Goal: Task Accomplishment & Management: Use online tool/utility

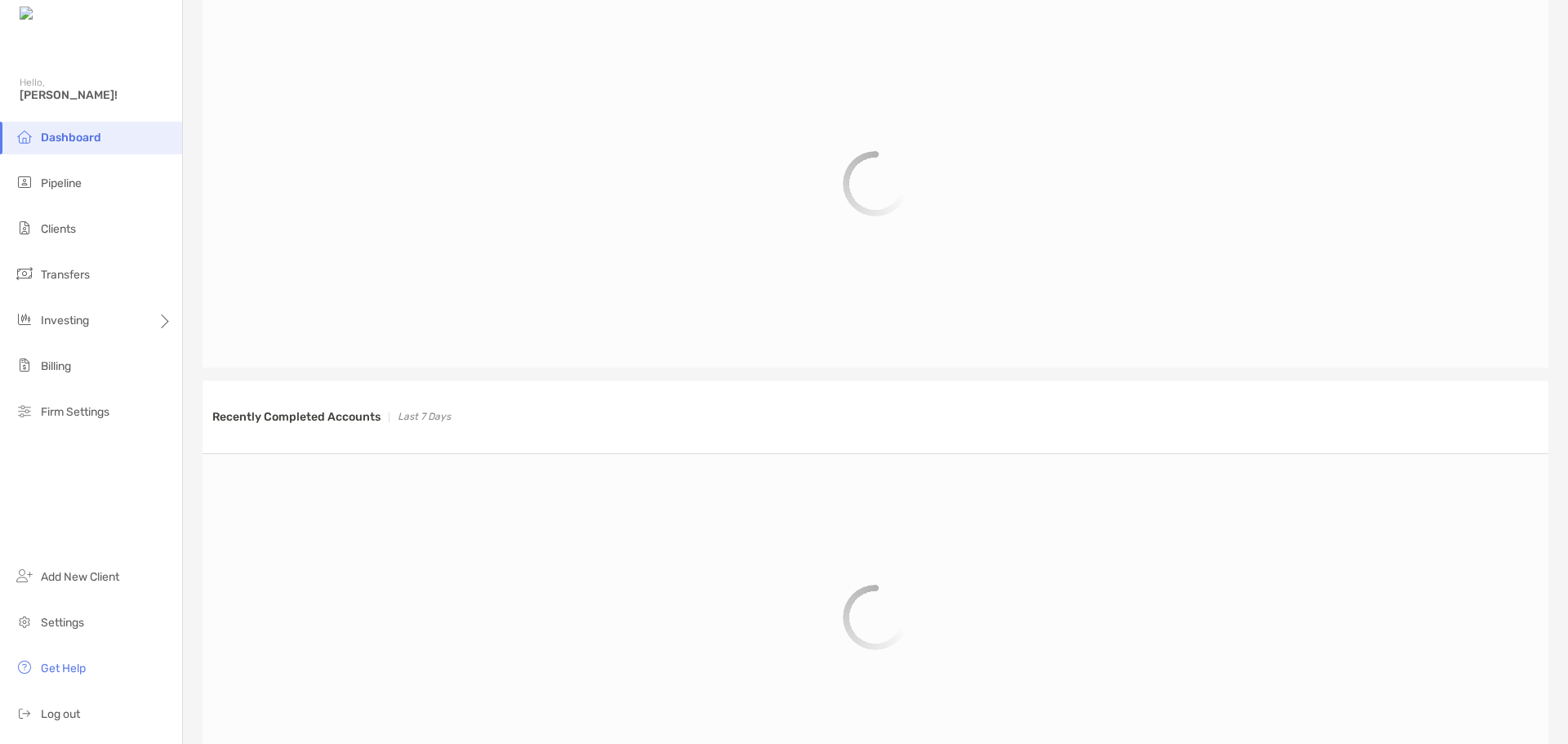
scroll to position [760, 0]
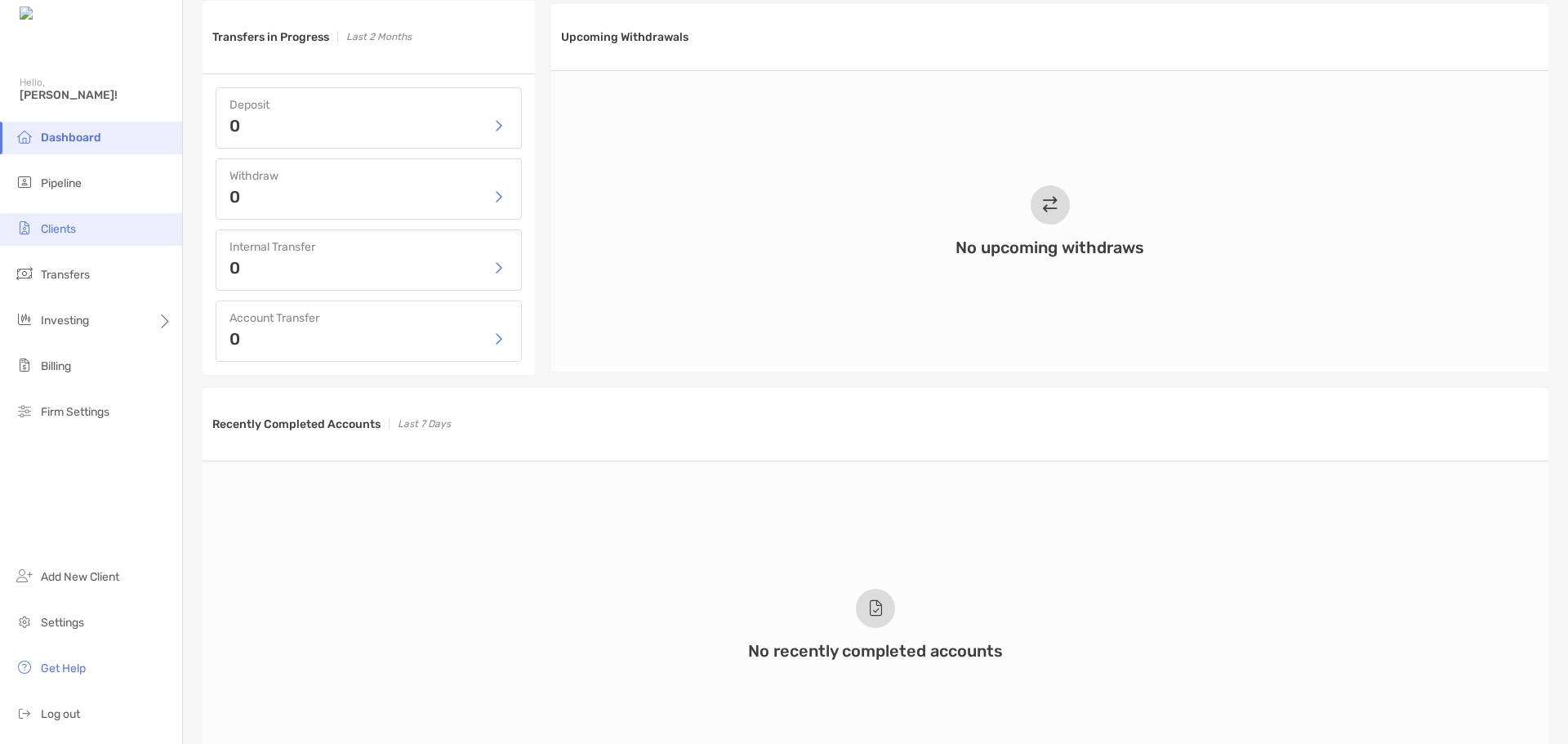
click at [40, 224] on li "Clients" at bounding box center [91, 229] width 183 height 33
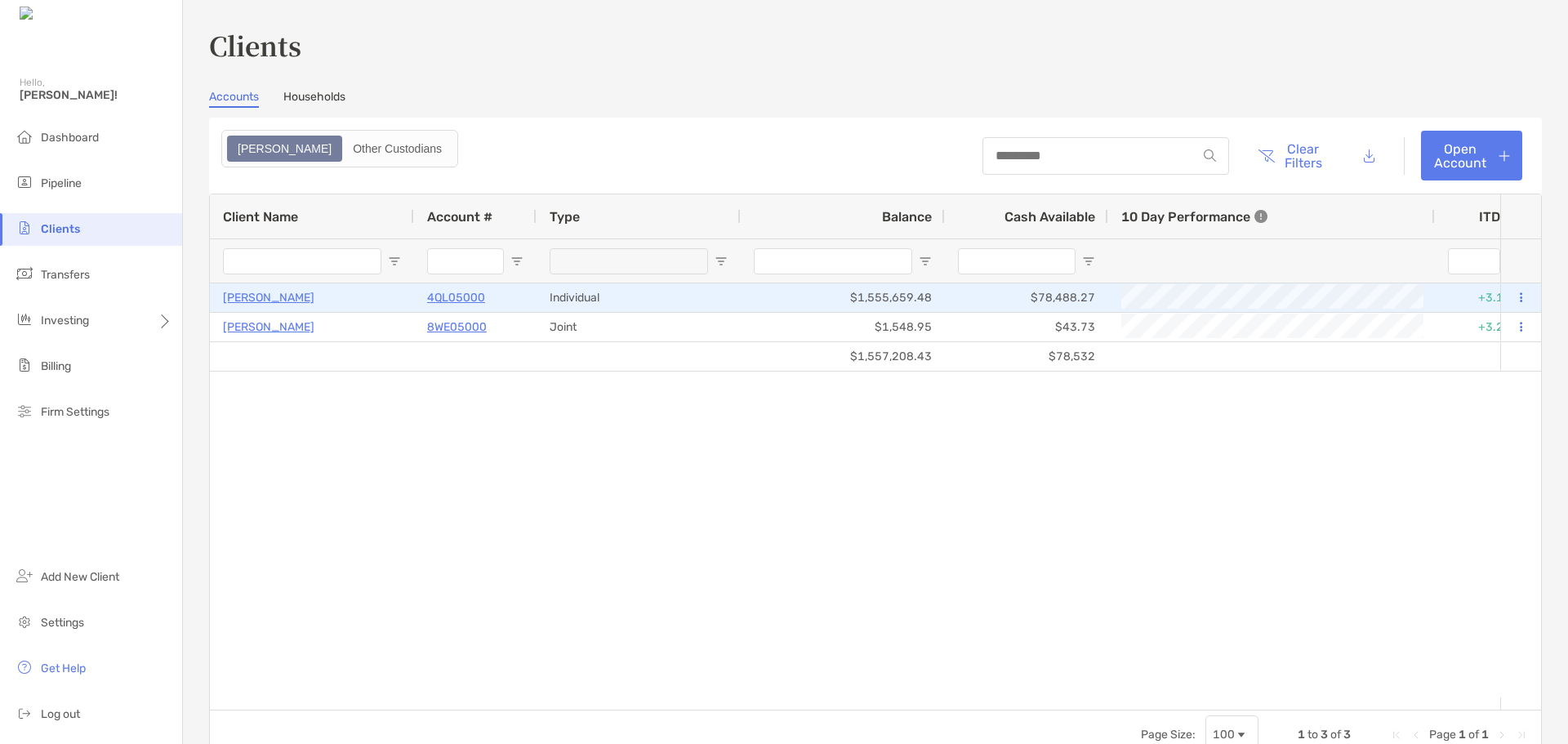
click at [469, 298] on p "4QL05000" at bounding box center [456, 298] width 58 height 21
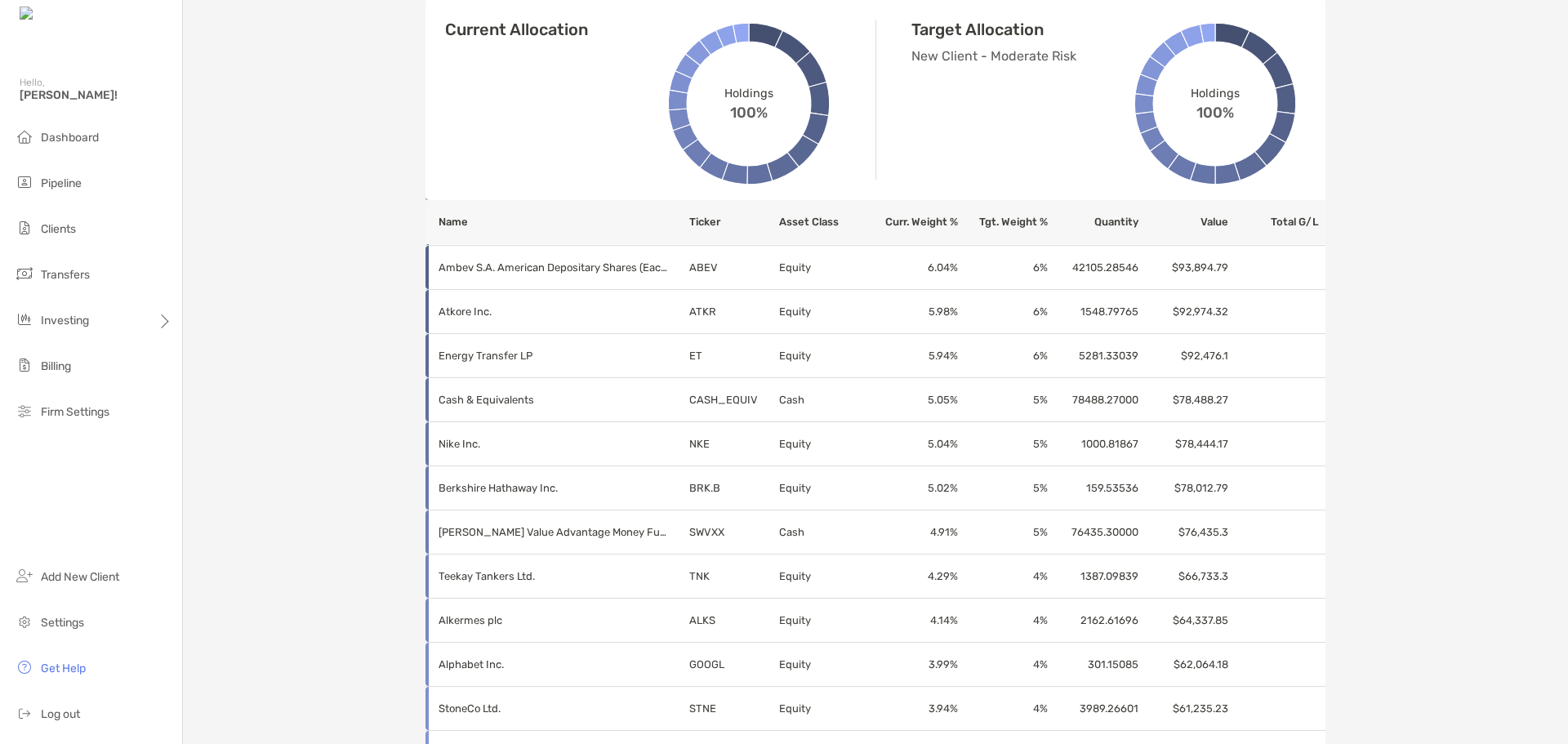
scroll to position [571, 0]
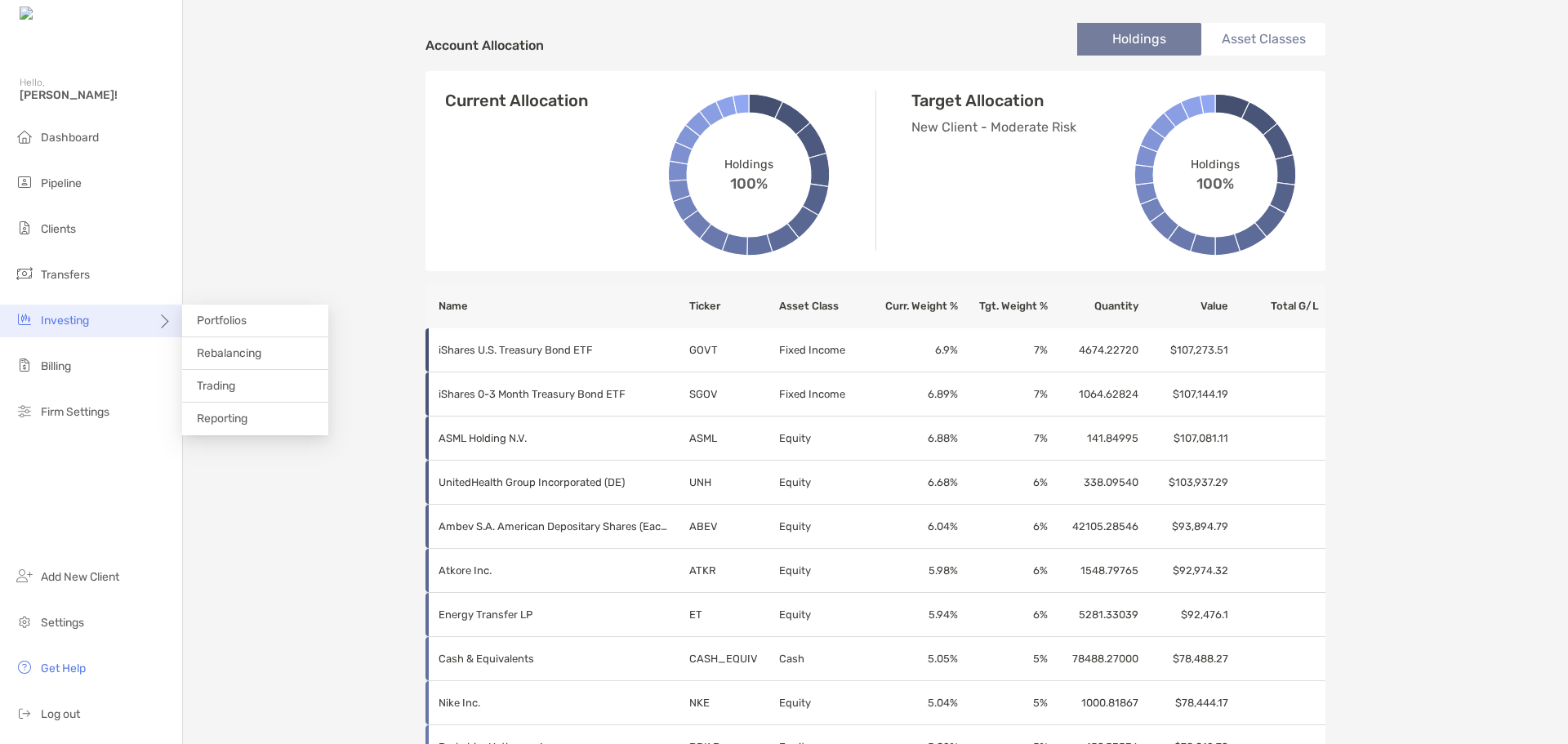
click at [69, 322] on span "Investing" at bounding box center [65, 320] width 49 height 14
click at [73, 315] on span "Investing" at bounding box center [65, 320] width 49 height 14
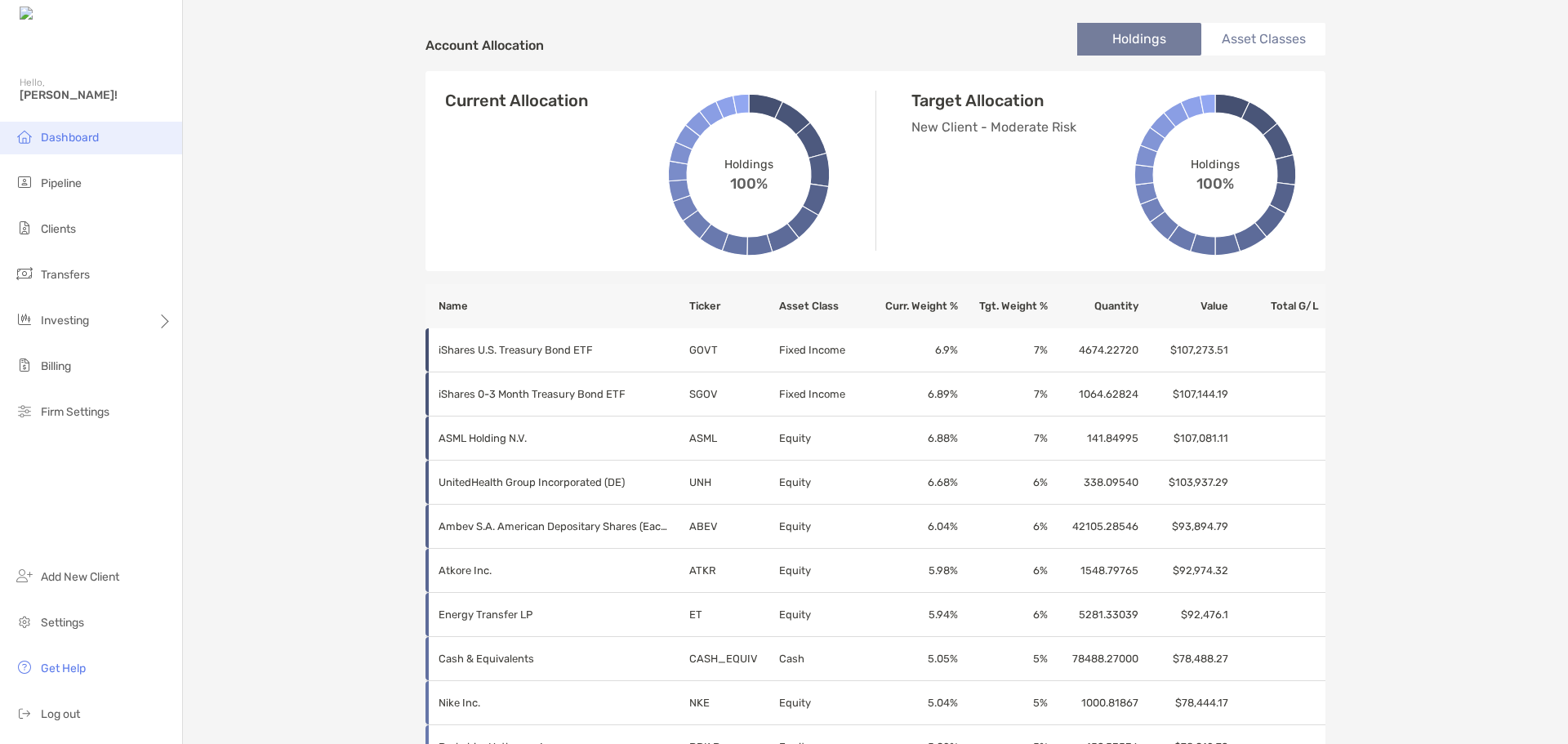
click at [72, 130] on li "Dashboard" at bounding box center [91, 138] width 183 height 33
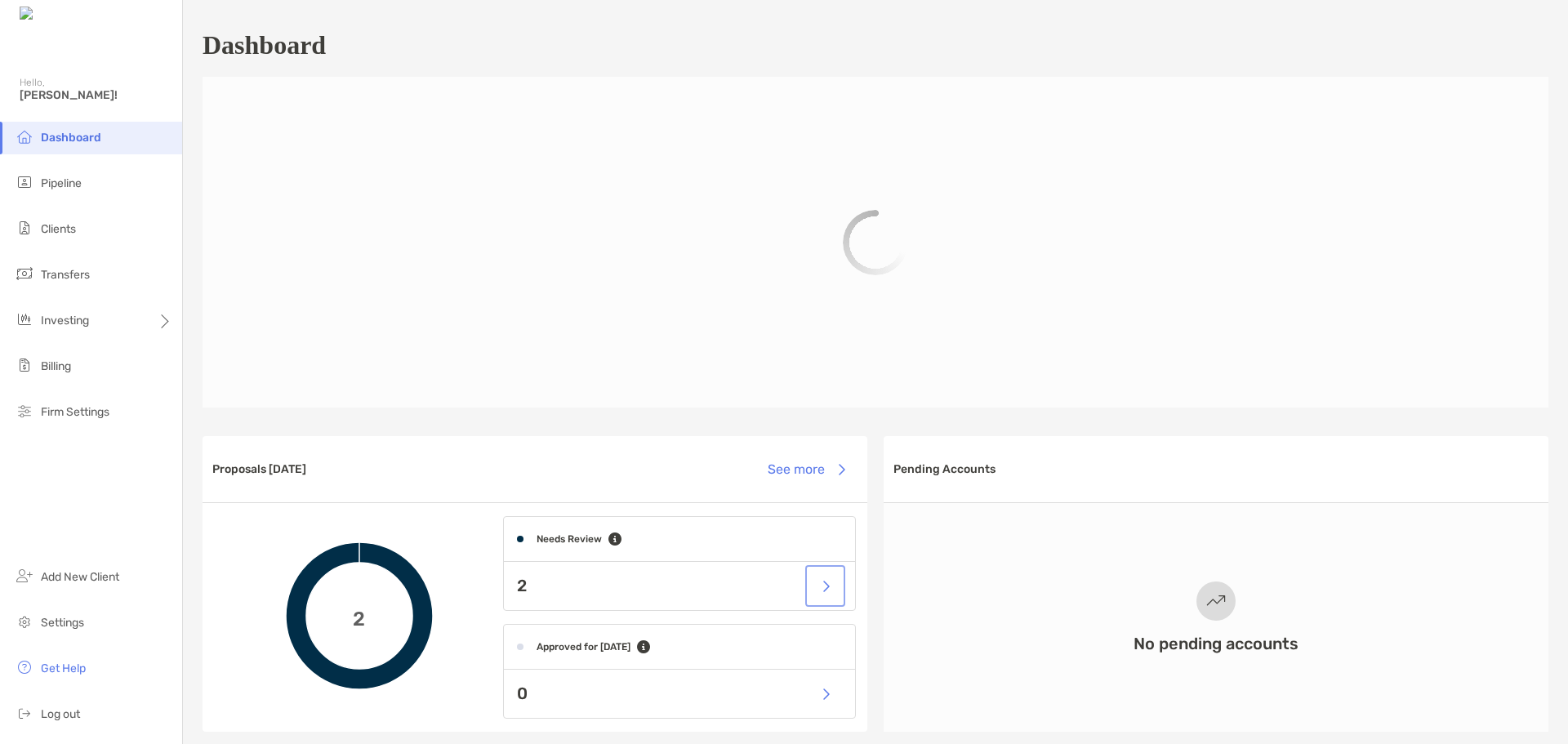
click at [816, 589] on button "button" at bounding box center [826, 585] width 34 height 35
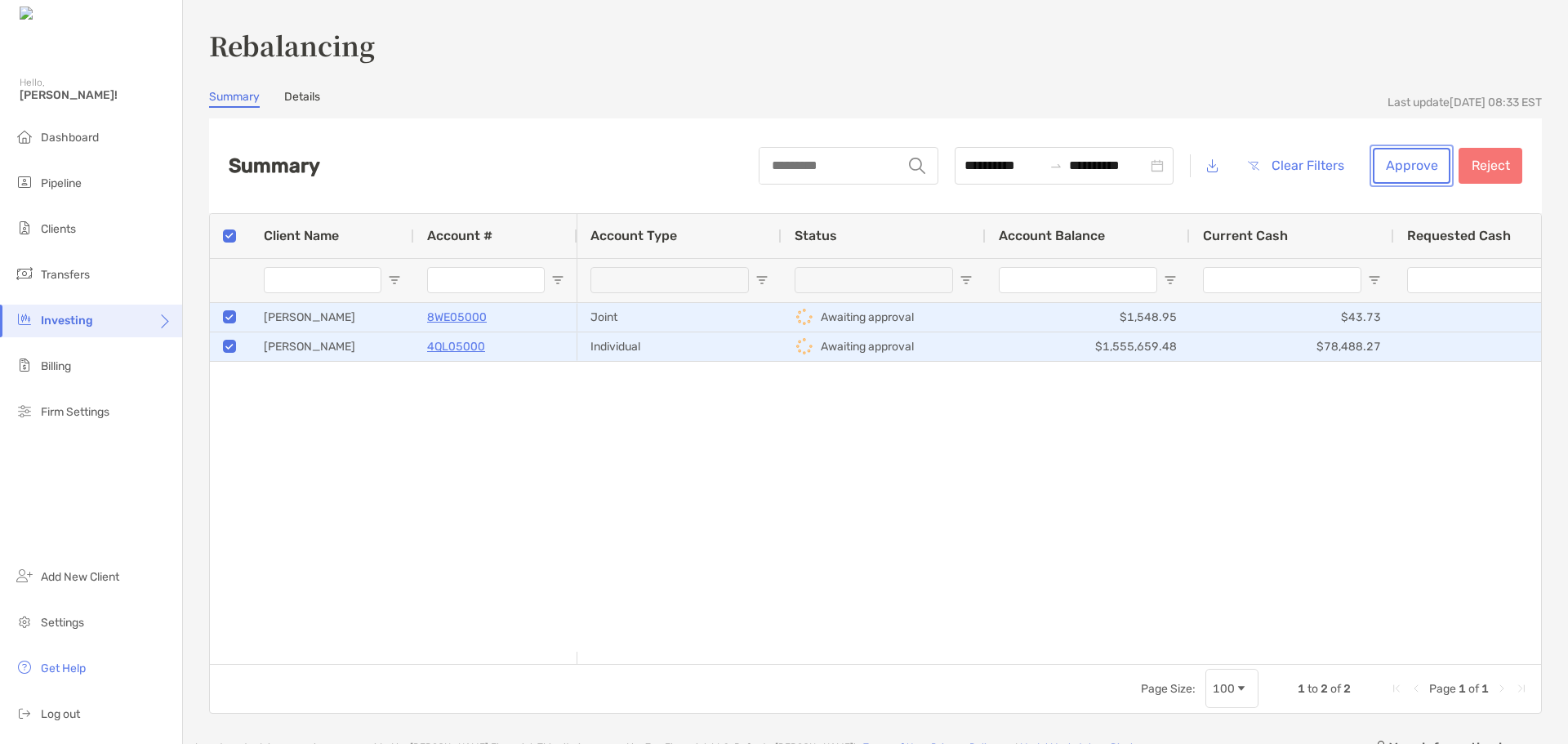
click at [1399, 166] on button "Approve" at bounding box center [1412, 166] width 77 height 36
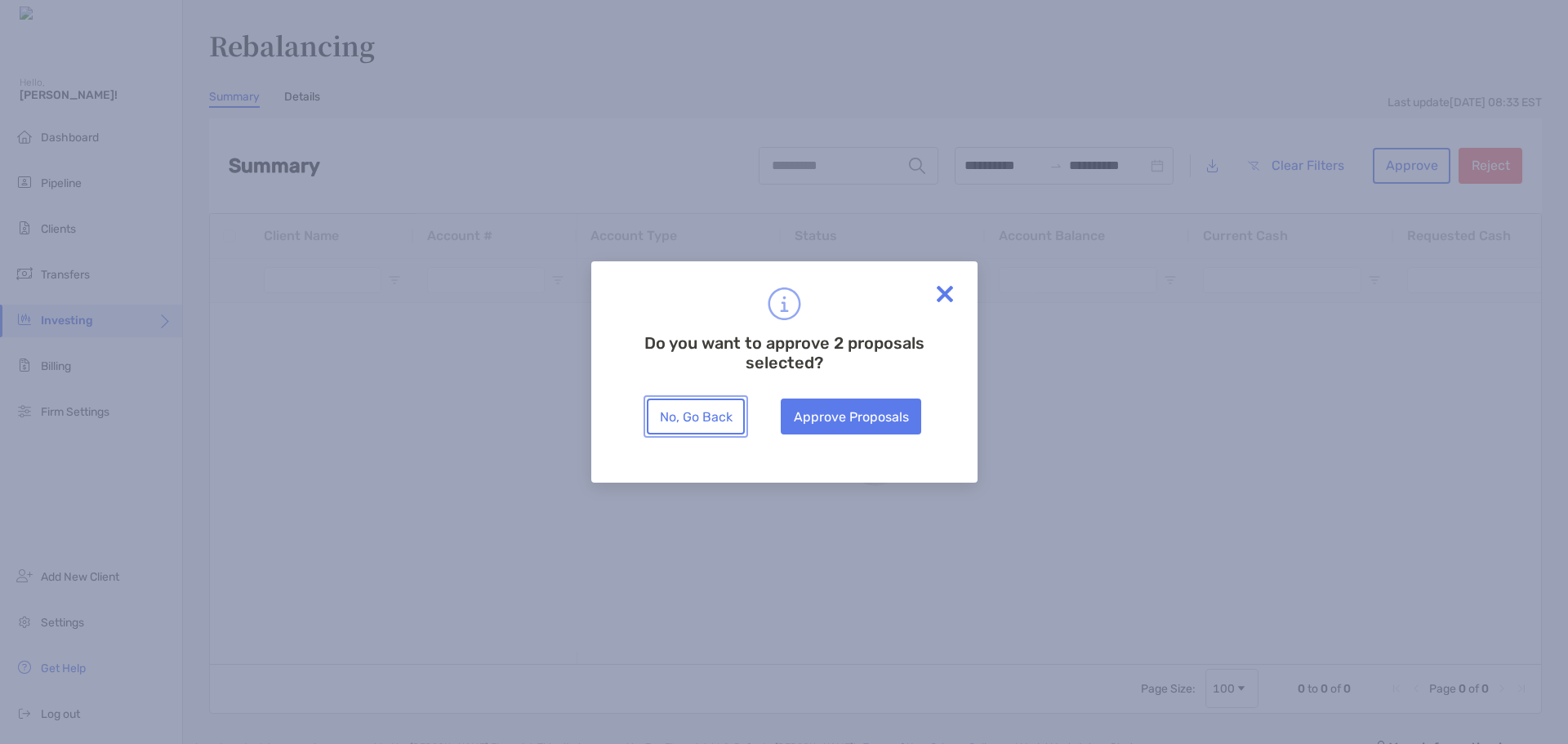
click at [694, 417] on button "No, Go Back" at bounding box center [696, 417] width 98 height 36
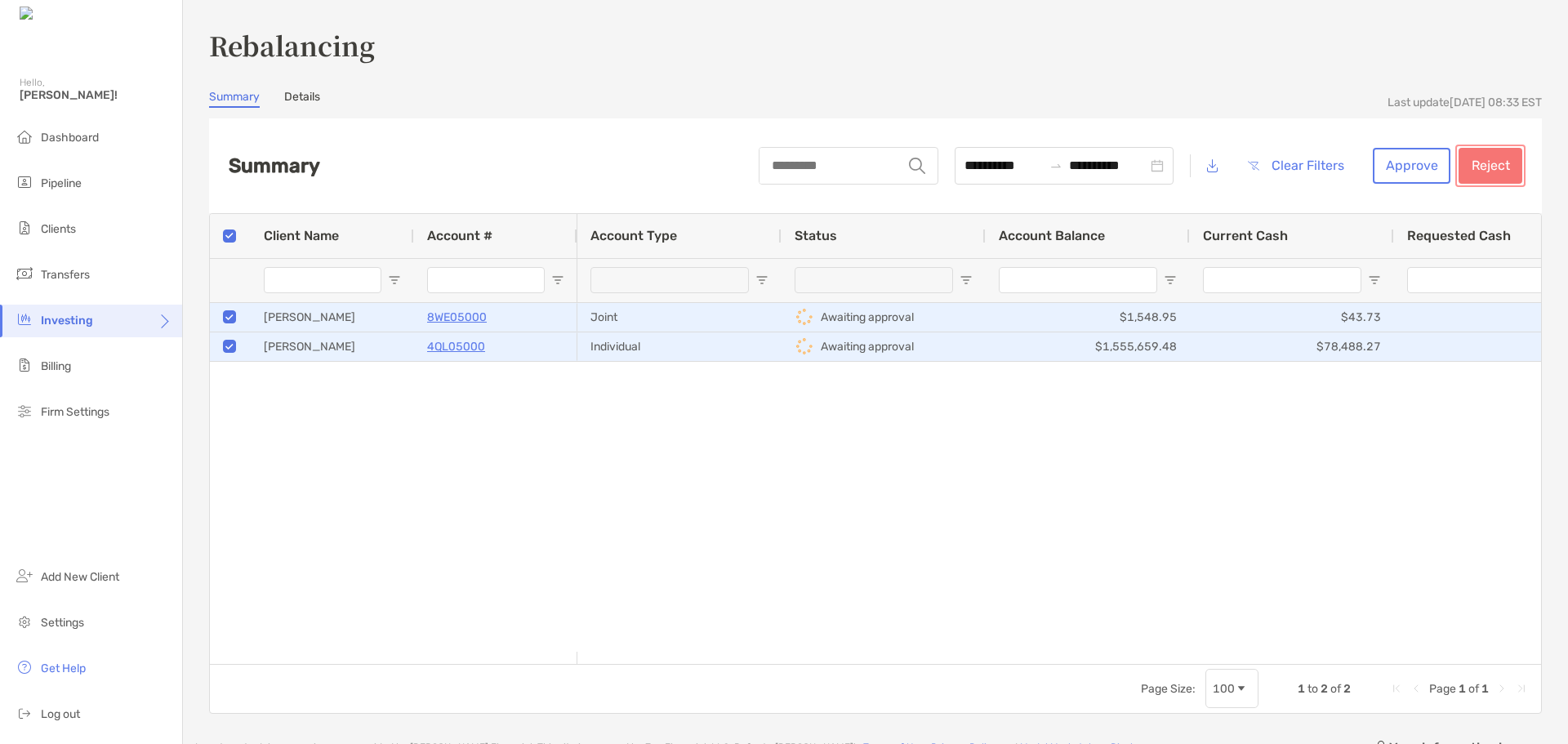
click at [1481, 164] on button "Reject" at bounding box center [1490, 166] width 63 height 36
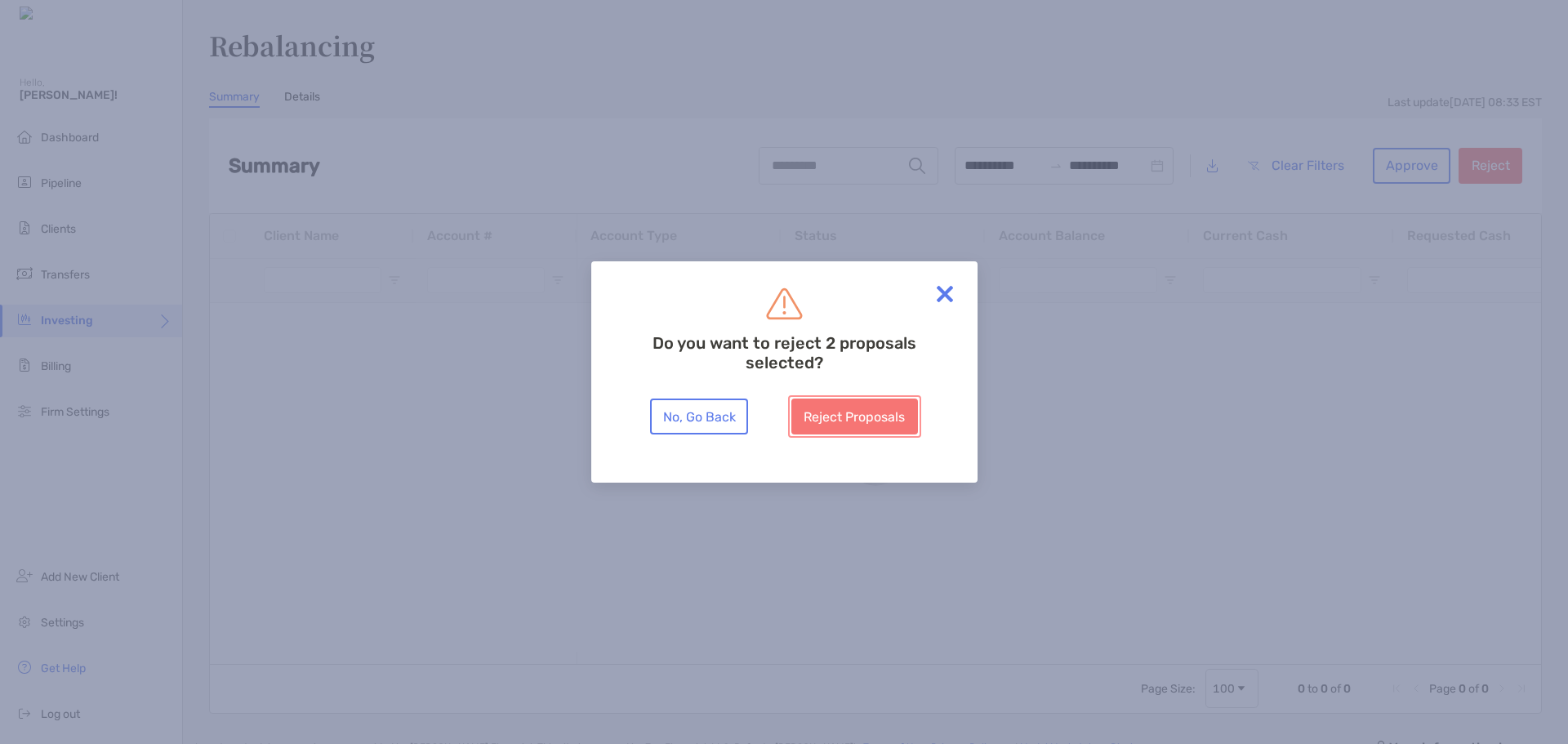
click at [837, 418] on button "Reject Proposals" at bounding box center [855, 417] width 127 height 36
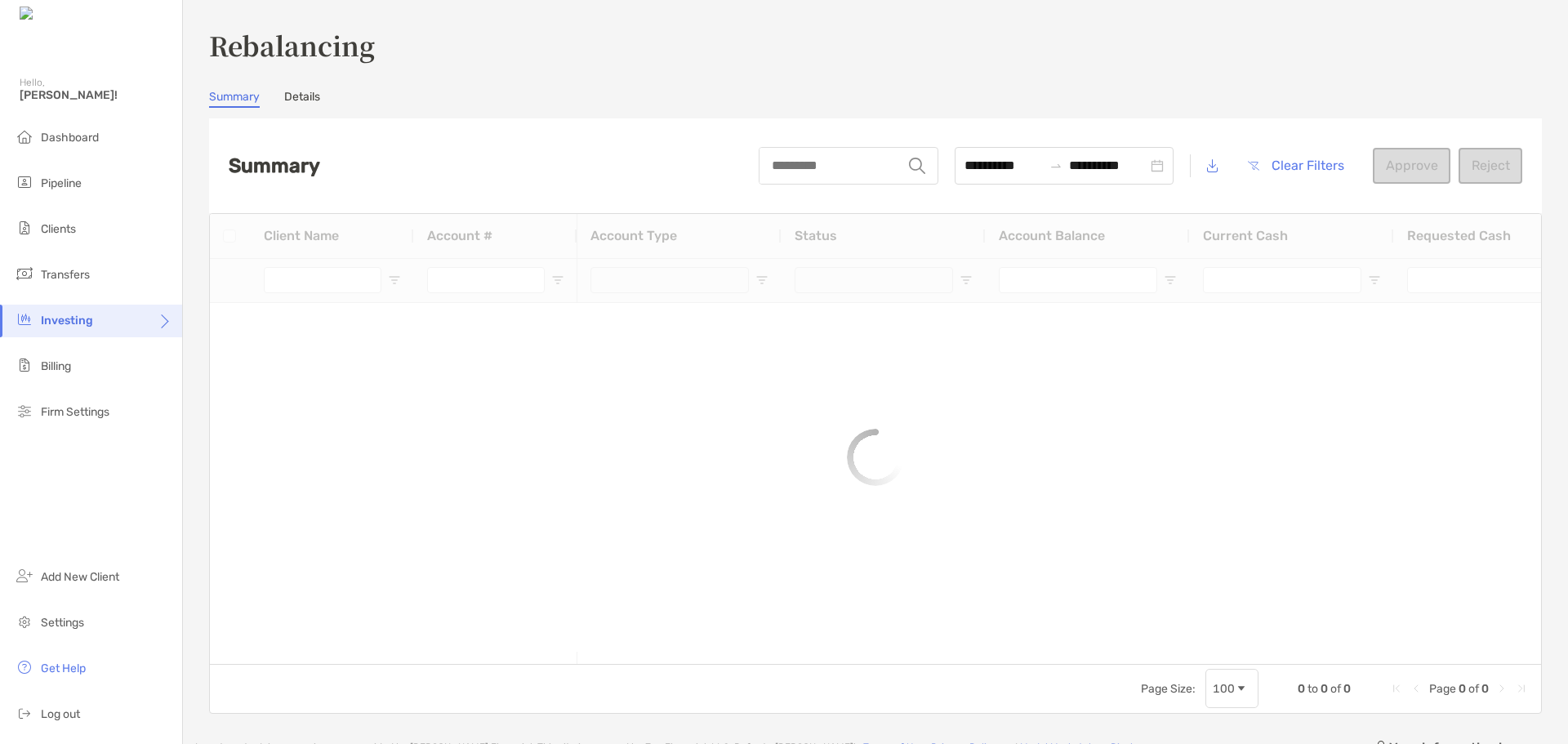
type input "***"
